Goal: Task Accomplishment & Management: Manage account settings

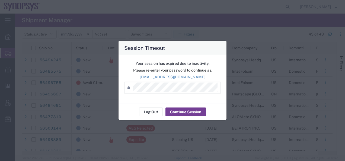
click at [177, 112] on button "Continue Session" at bounding box center [186, 112] width 40 height 9
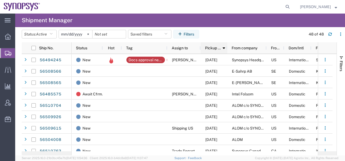
click at [213, 48] on span "Pickup date" at bounding box center [213, 48] width 16 height 4
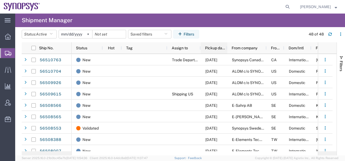
click at [213, 48] on span "Pickup date" at bounding box center [215, 48] width 20 height 4
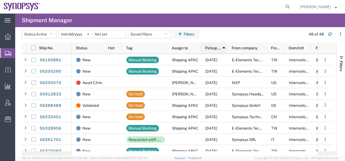
click at [213, 48] on span "Pickup date" at bounding box center [213, 48] width 16 height 4
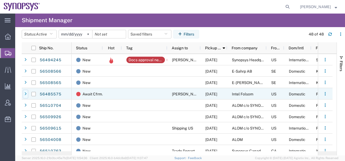
click at [25, 94] on icon at bounding box center [25, 94] width 2 height 4
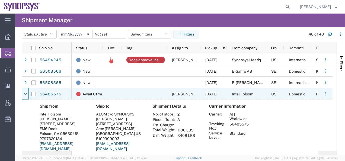
click at [25, 94] on icon at bounding box center [25, 94] width 3 height 4
